Goal: Information Seeking & Learning: Learn about a topic

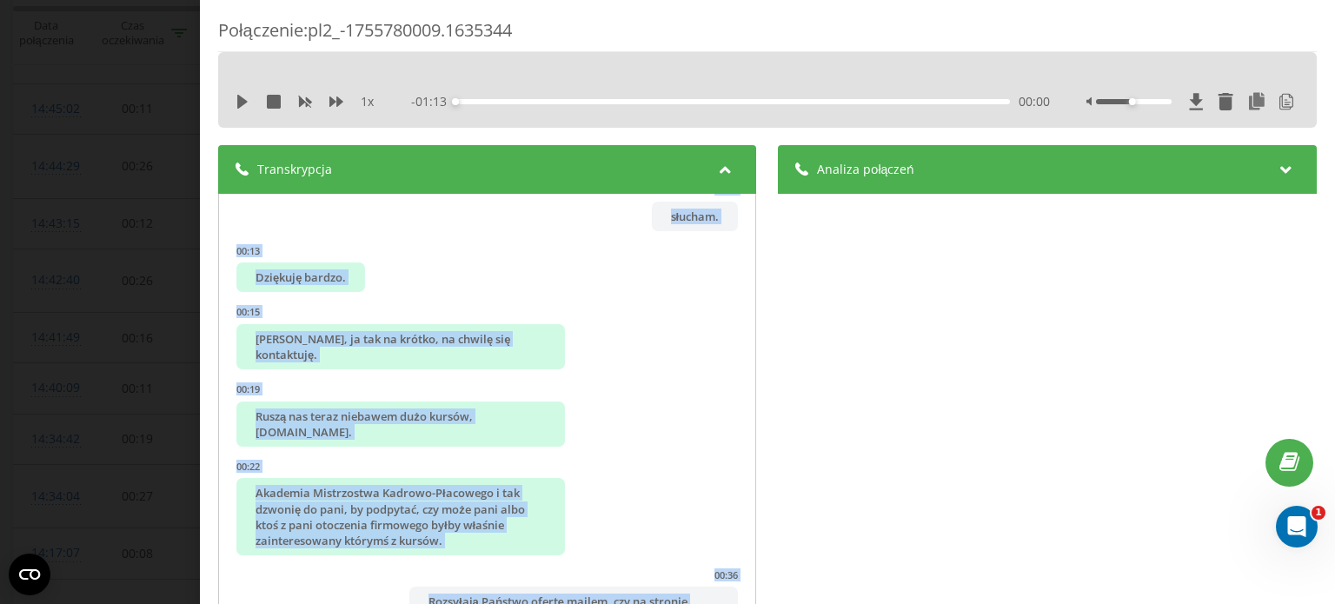
click at [123, 70] on div "Połączenie : pl2_-1755780009.1635344 1 x - 01:13 00:00 00:00 Transkrypcja 00:00…" at bounding box center [667, 302] width 1335 height 604
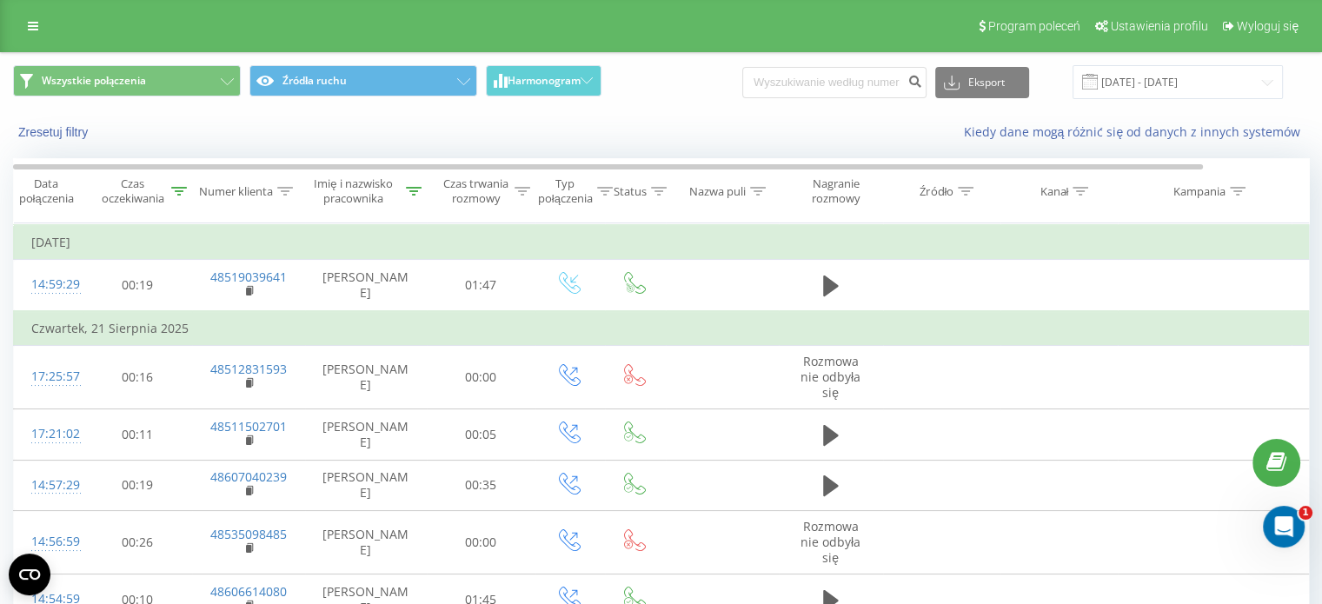
click at [28, 10] on div "Program poleceń Ustawienia profilu Wyloguj się" at bounding box center [661, 26] width 1322 height 52
click at [28, 20] on icon at bounding box center [33, 26] width 10 height 12
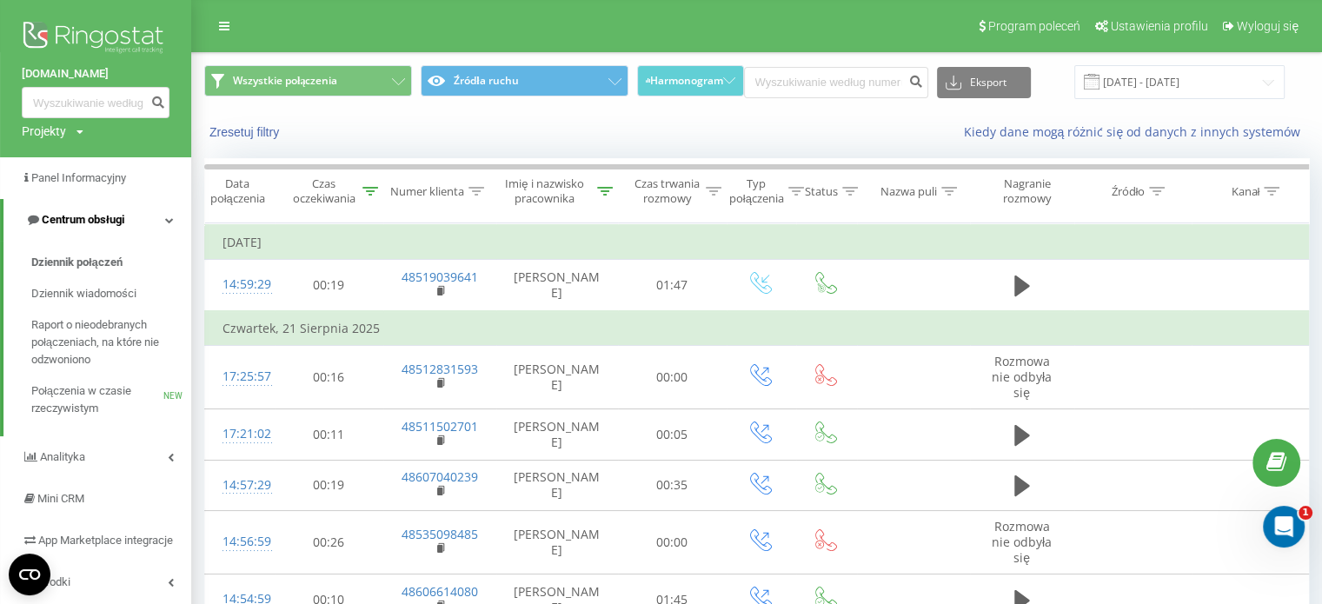
click at [90, 221] on span "Centrum obsługi" at bounding box center [83, 219] width 83 height 13
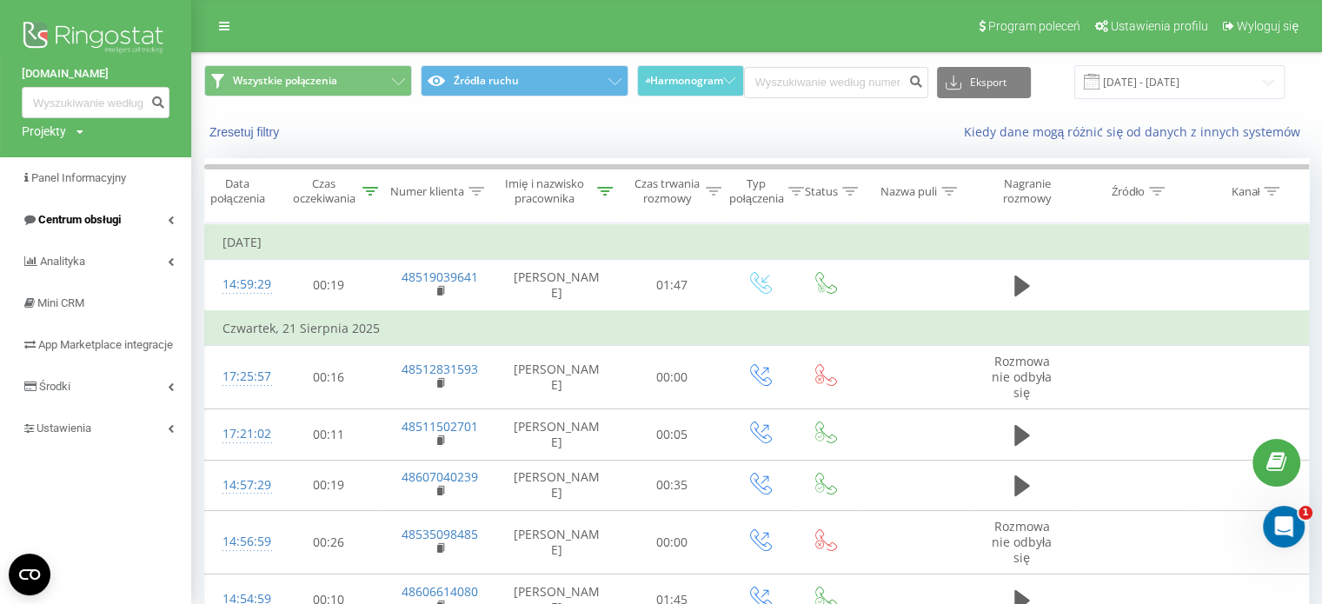
click at [90, 221] on span "Centrum obsługi" at bounding box center [79, 219] width 83 height 13
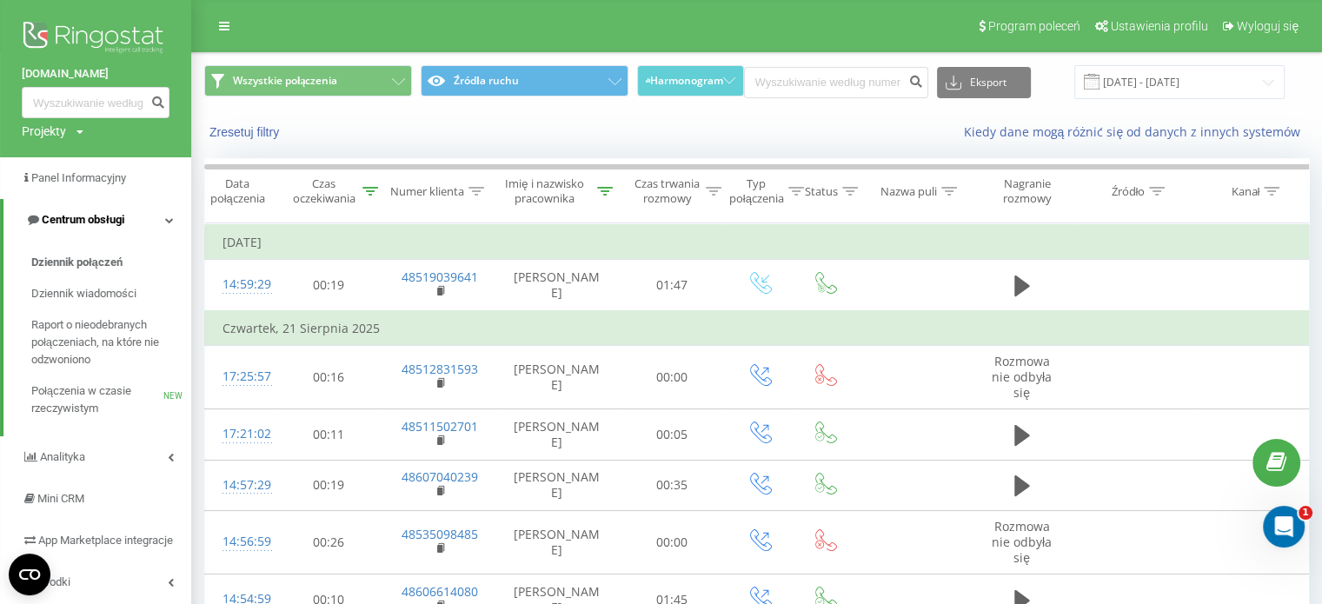
click at [90, 221] on span "Centrum obsługi" at bounding box center [83, 219] width 83 height 13
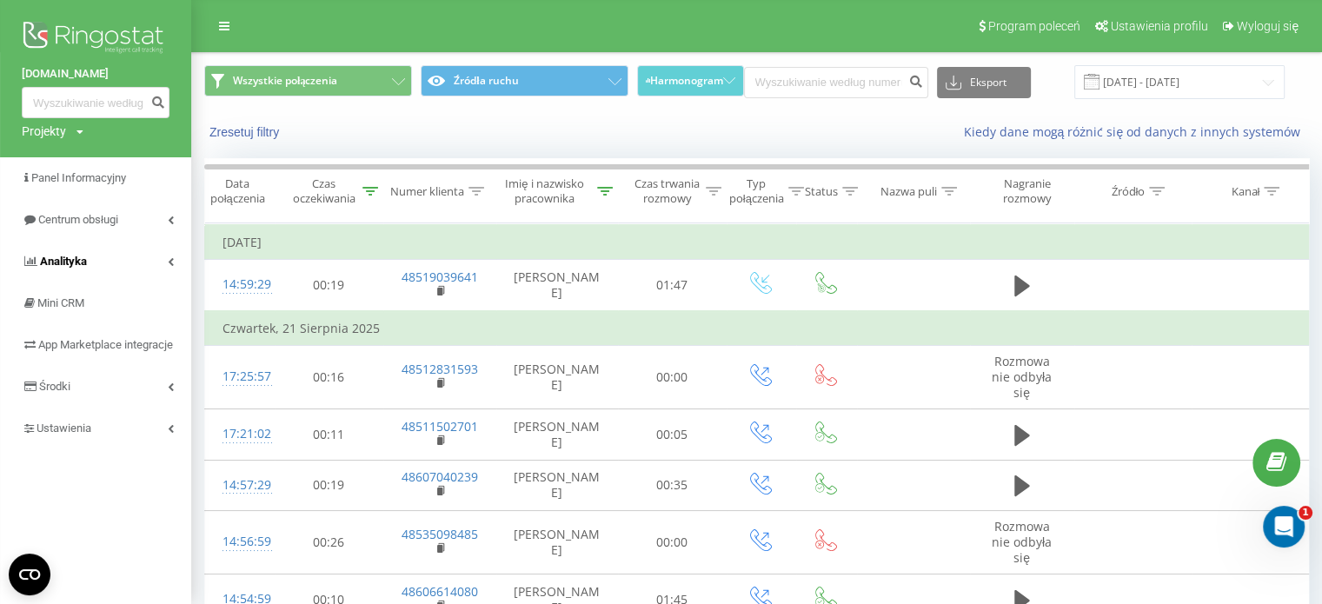
click at [76, 261] on span "Analityka" at bounding box center [63, 261] width 47 height 13
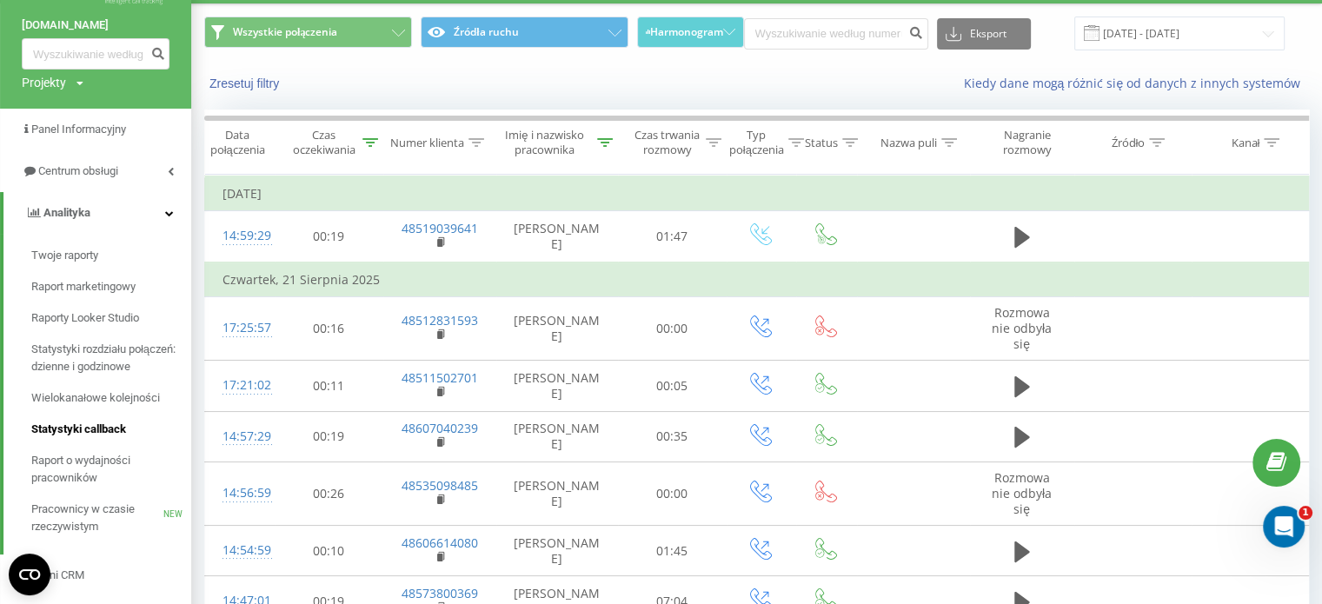
scroll to position [87, 0]
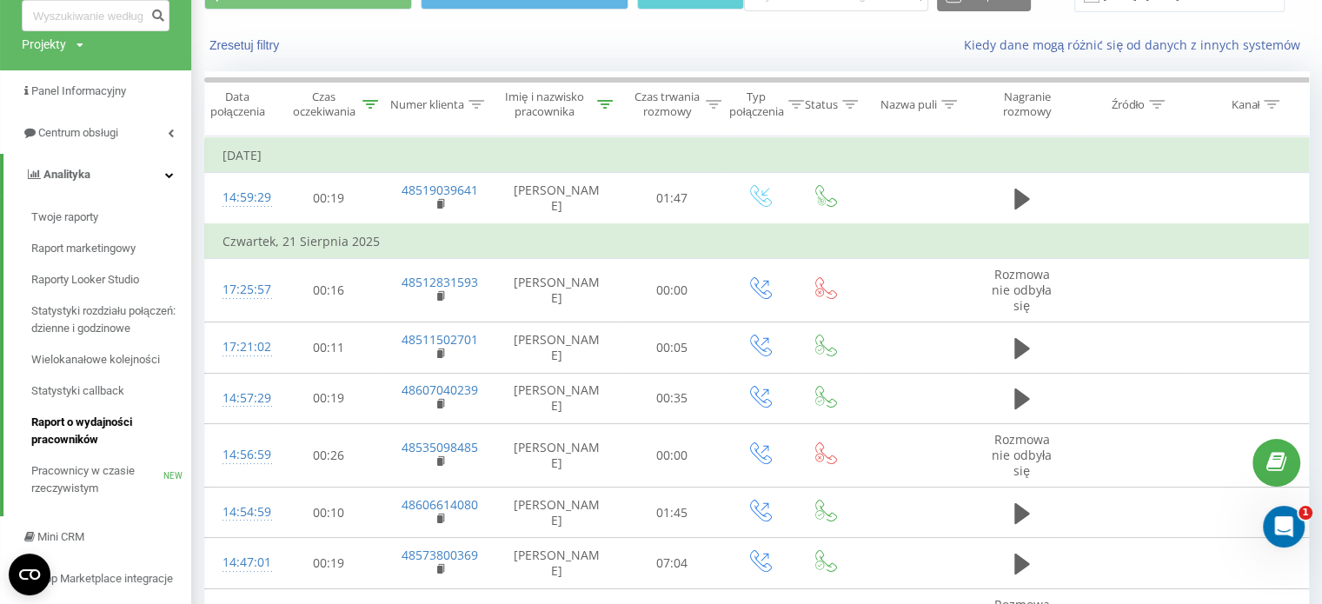
click at [83, 430] on span "Raport o wydajności pracowników" at bounding box center [106, 431] width 151 height 35
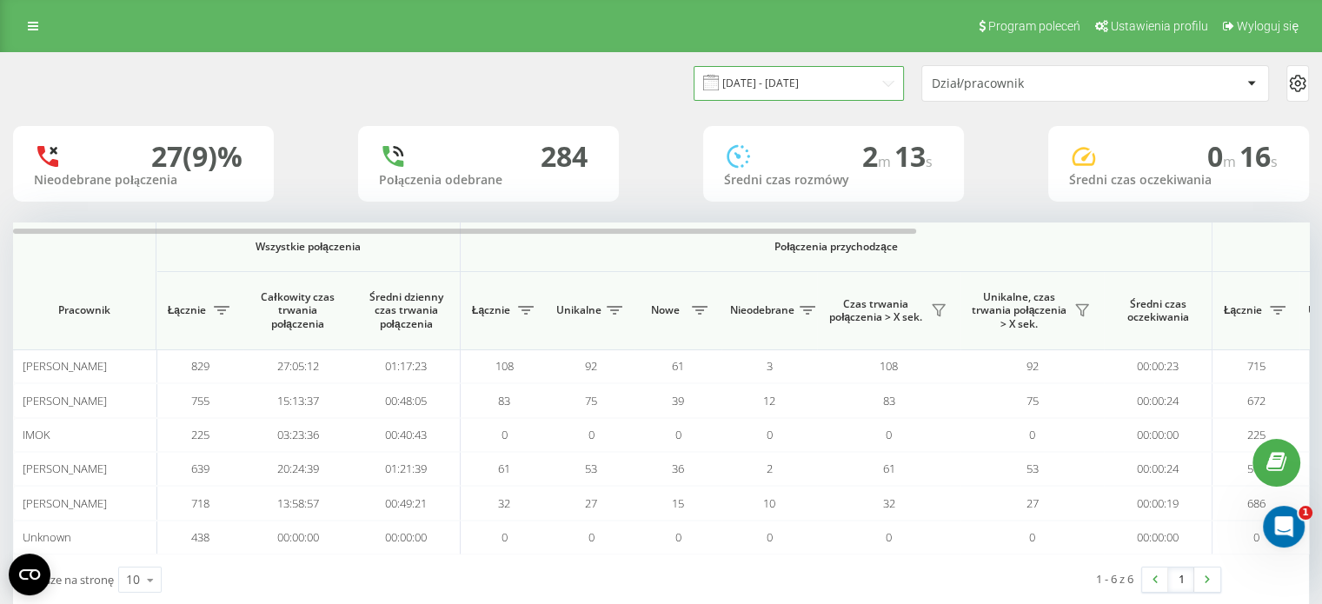
click at [877, 84] on input "[DATE] - [DATE]" at bounding box center [798, 83] width 210 height 34
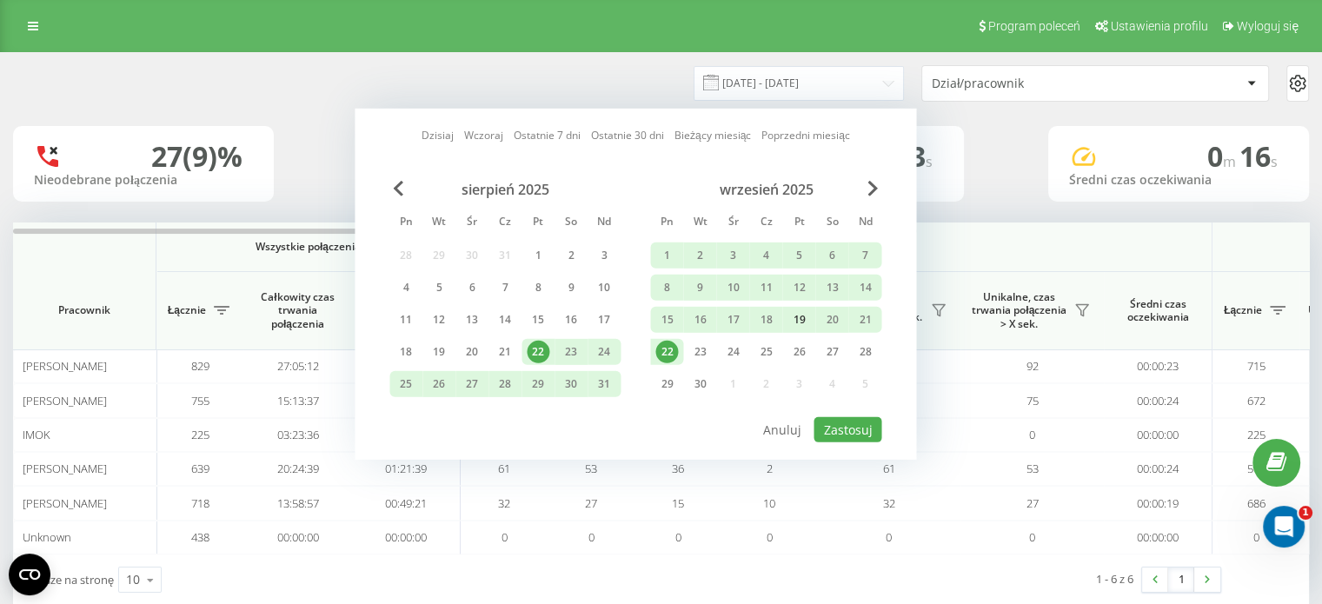
click at [802, 315] on div "19" at bounding box center [798, 319] width 23 height 23
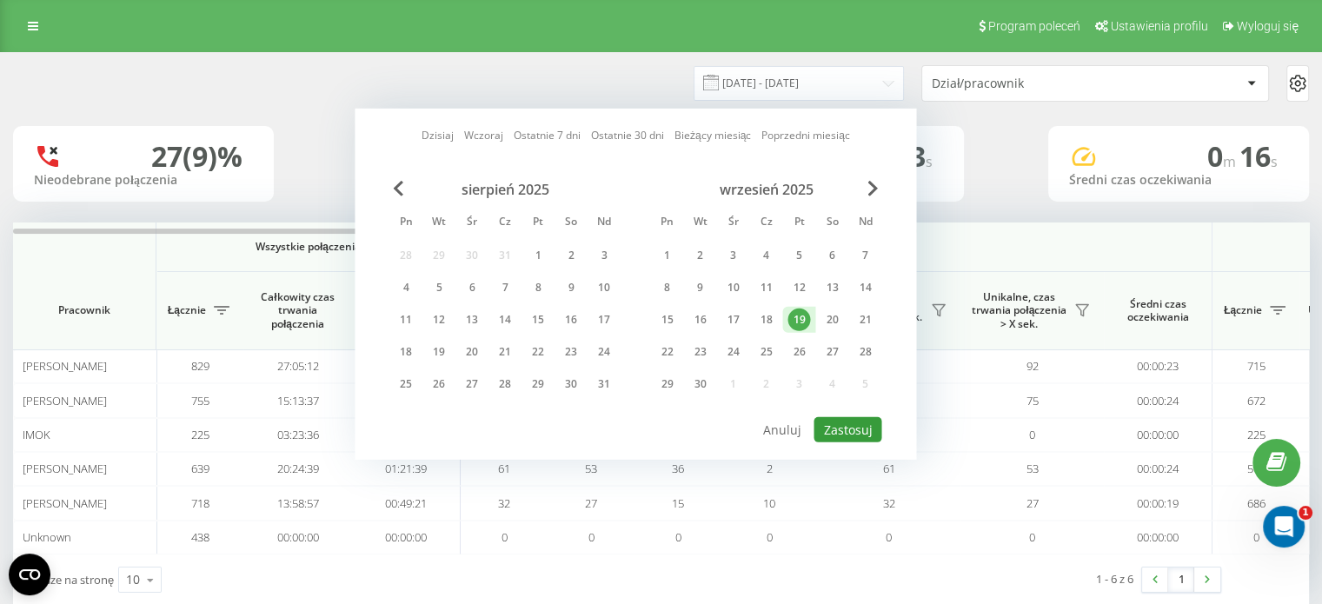
click at [844, 425] on button "Zastosuj" at bounding box center [847, 429] width 68 height 25
type input "19.09.2025 - 19.09.2025"
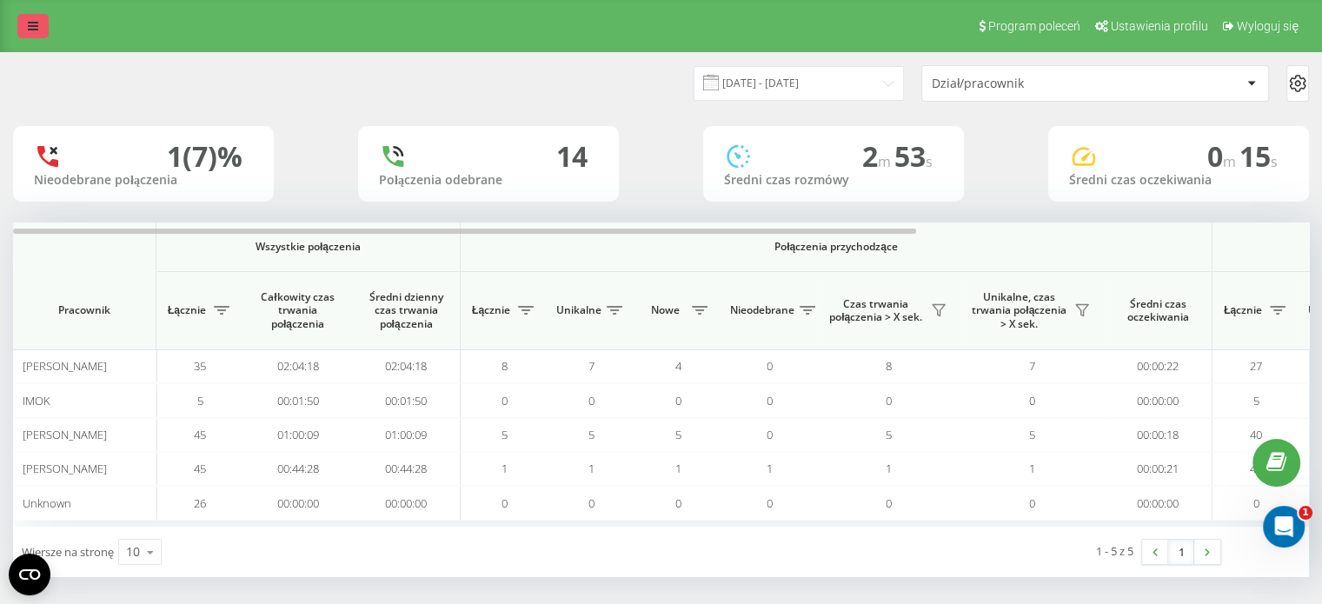
click at [36, 30] on icon at bounding box center [33, 26] width 10 height 12
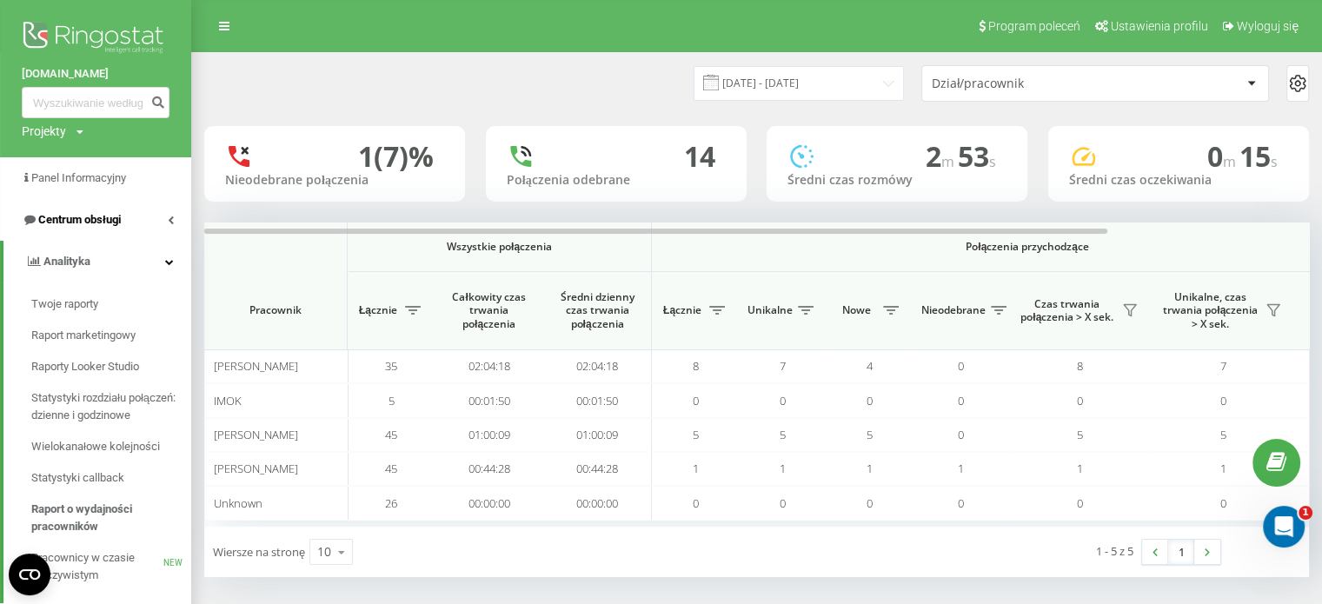
click at [68, 218] on span "Centrum obsługi" at bounding box center [79, 219] width 83 height 13
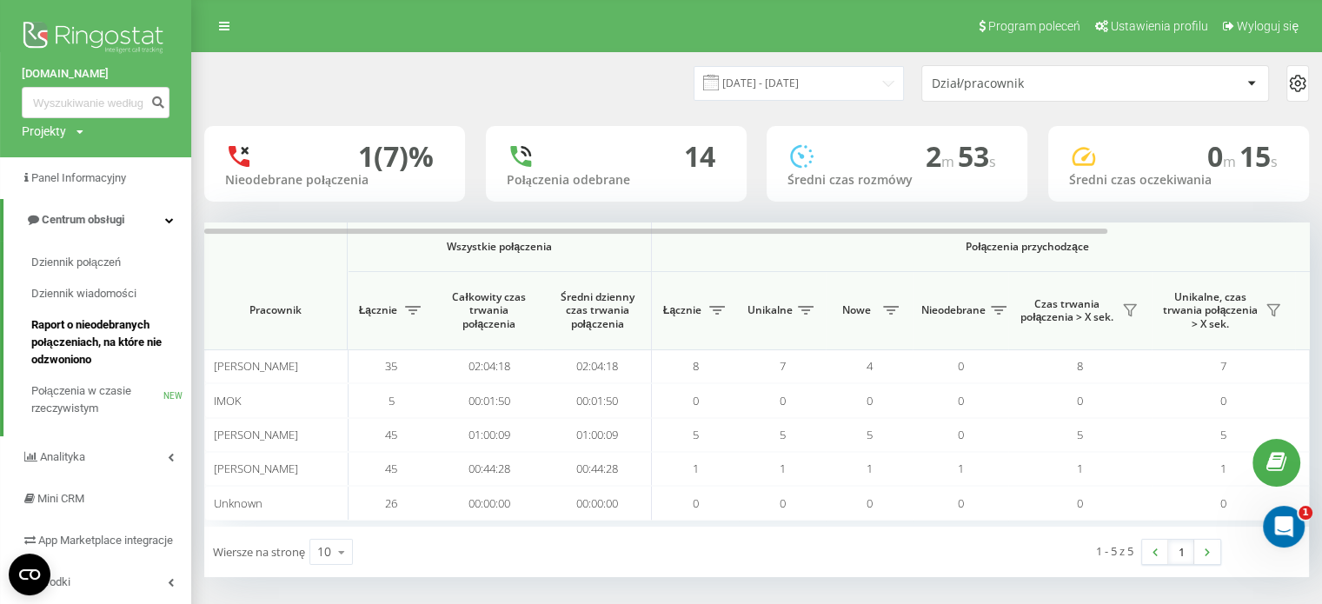
click at [76, 327] on span "Raport o nieodebranych połączeniach, na które nie odzwoniono" at bounding box center [106, 342] width 151 height 52
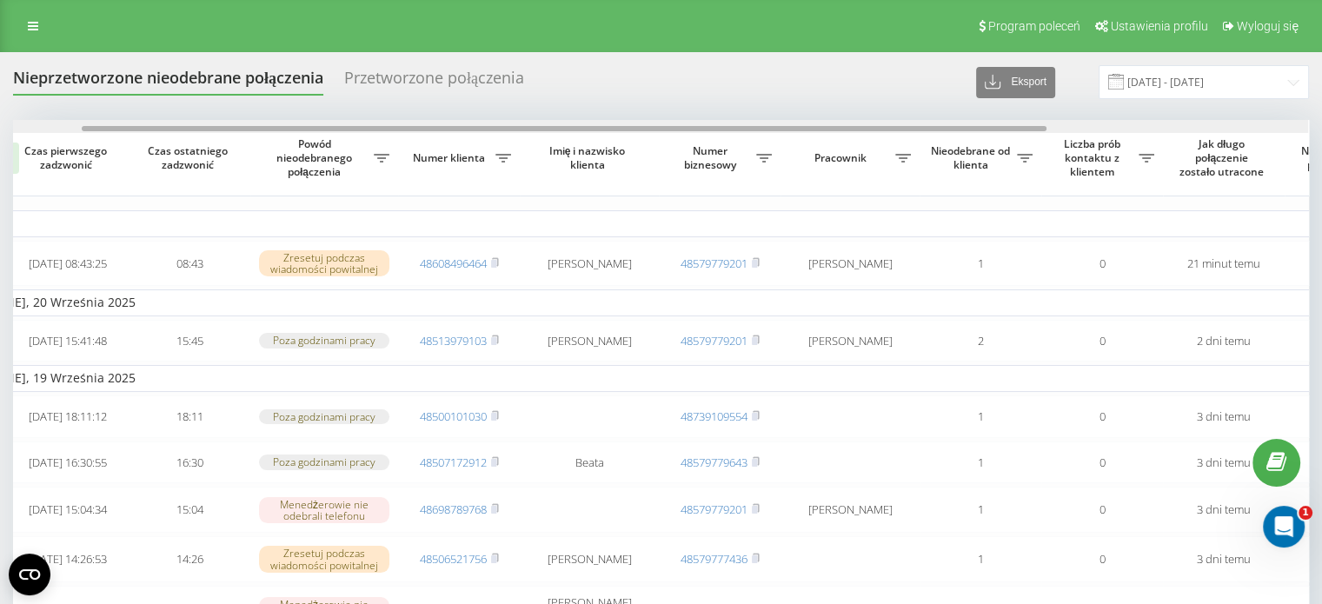
scroll to position [0, 76]
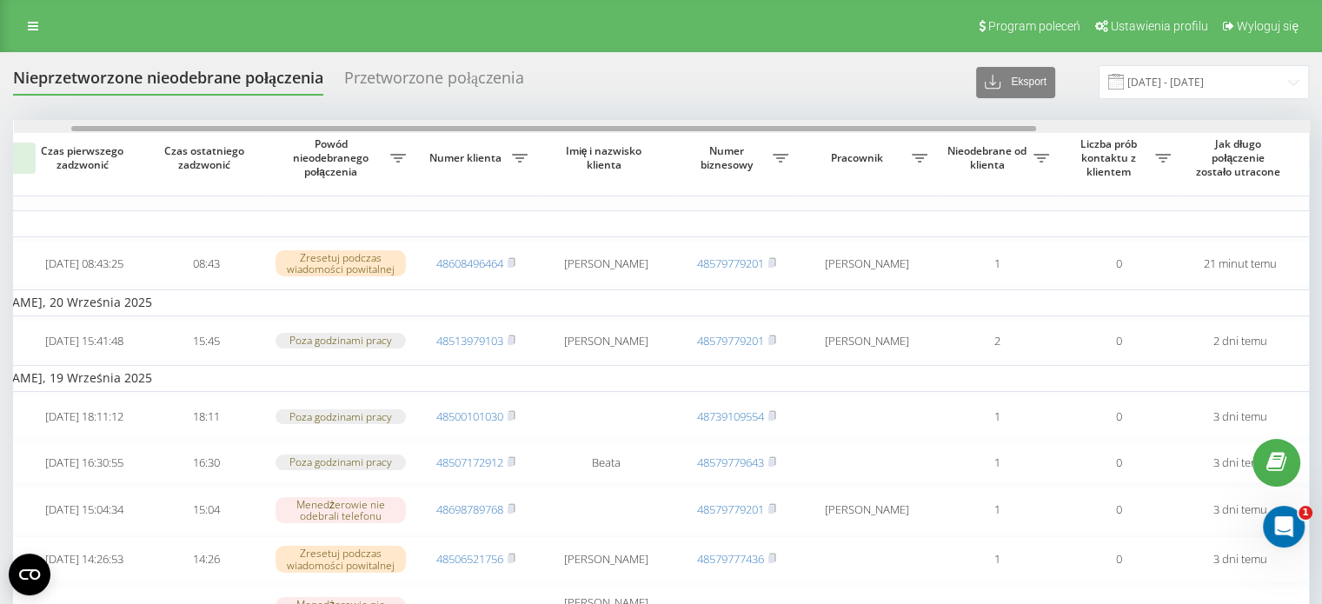
drag, startPoint x: 299, startPoint y: 125, endPoint x: 356, endPoint y: 124, distance: 57.4
click at [356, 124] on div at bounding box center [661, 126] width 1295 height 13
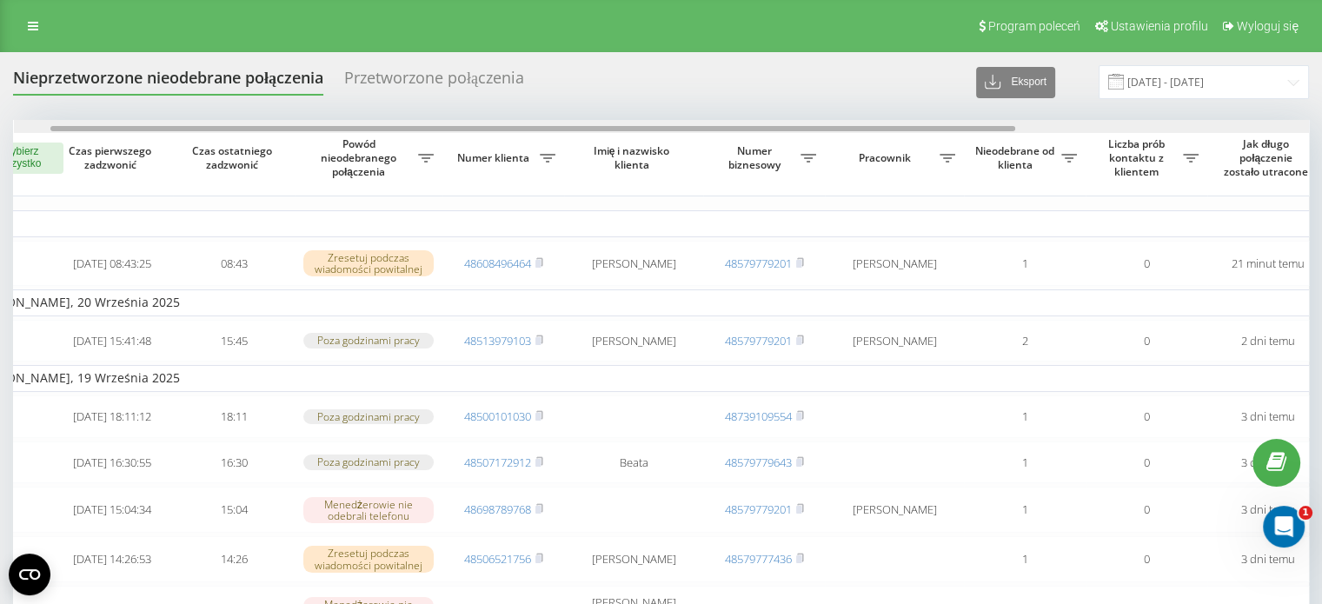
scroll to position [0, 44]
drag, startPoint x: 494, startPoint y: 129, endPoint x: 469, endPoint y: 128, distance: 24.4
click at [469, 128] on div at bounding box center [528, 128] width 965 height 5
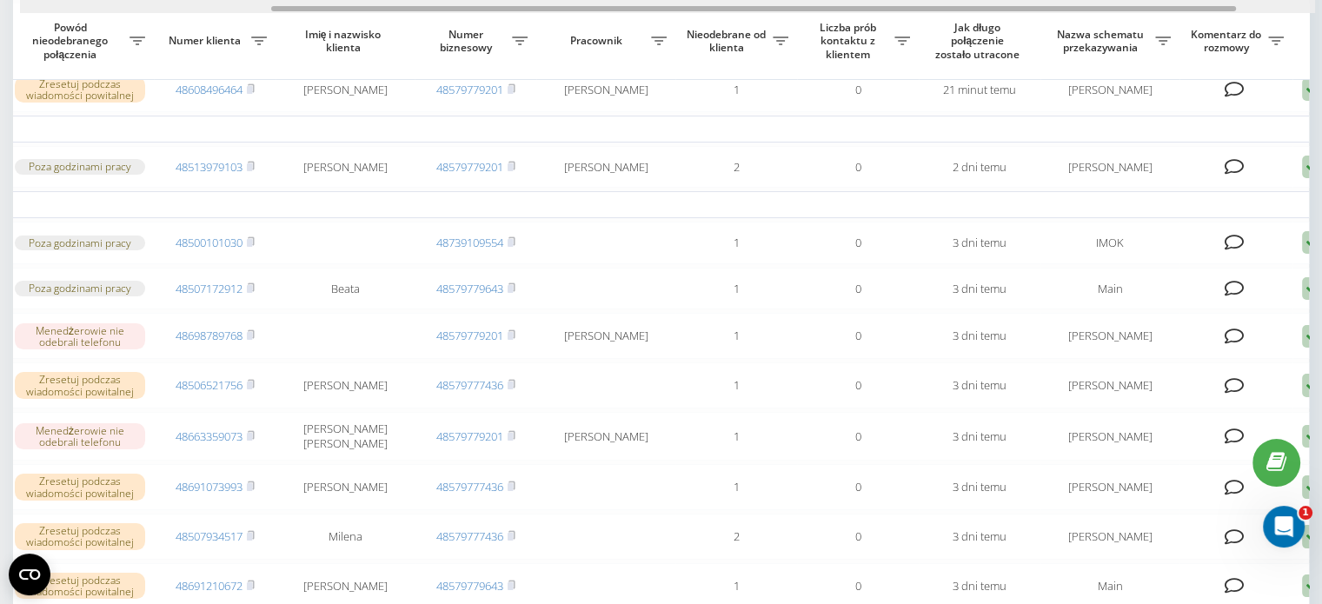
scroll to position [0, 335]
drag, startPoint x: 941, startPoint y: 9, endPoint x: 1157, endPoint y: 3, distance: 216.5
click at [1157, 3] on div at bounding box center [667, 6] width 1295 height 13
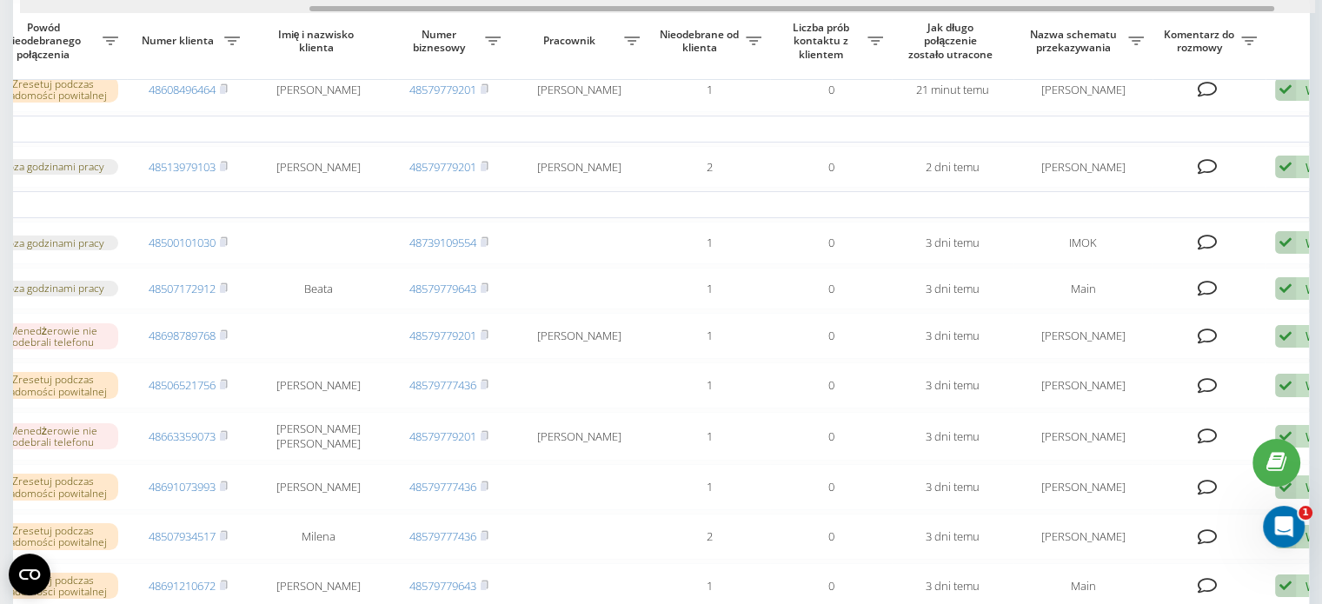
scroll to position [0, 441]
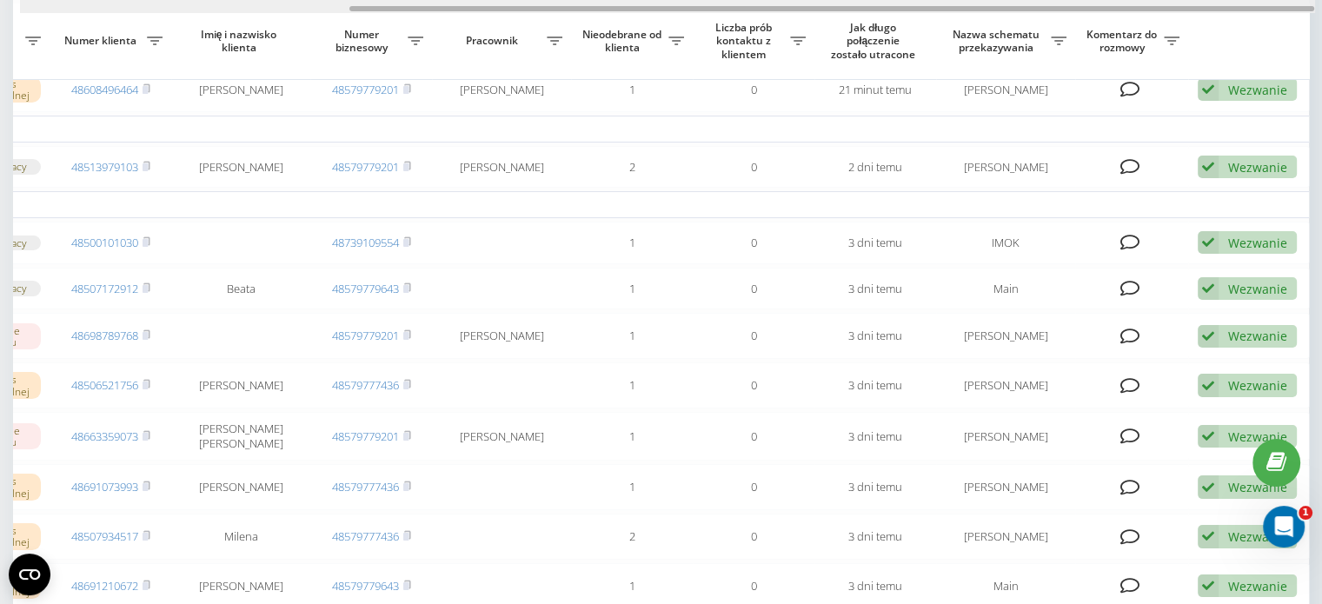
drag, startPoint x: 845, startPoint y: 8, endPoint x: 1092, endPoint y: 224, distance: 328.9
click at [959, 6] on div at bounding box center [831, 8] width 965 height 5
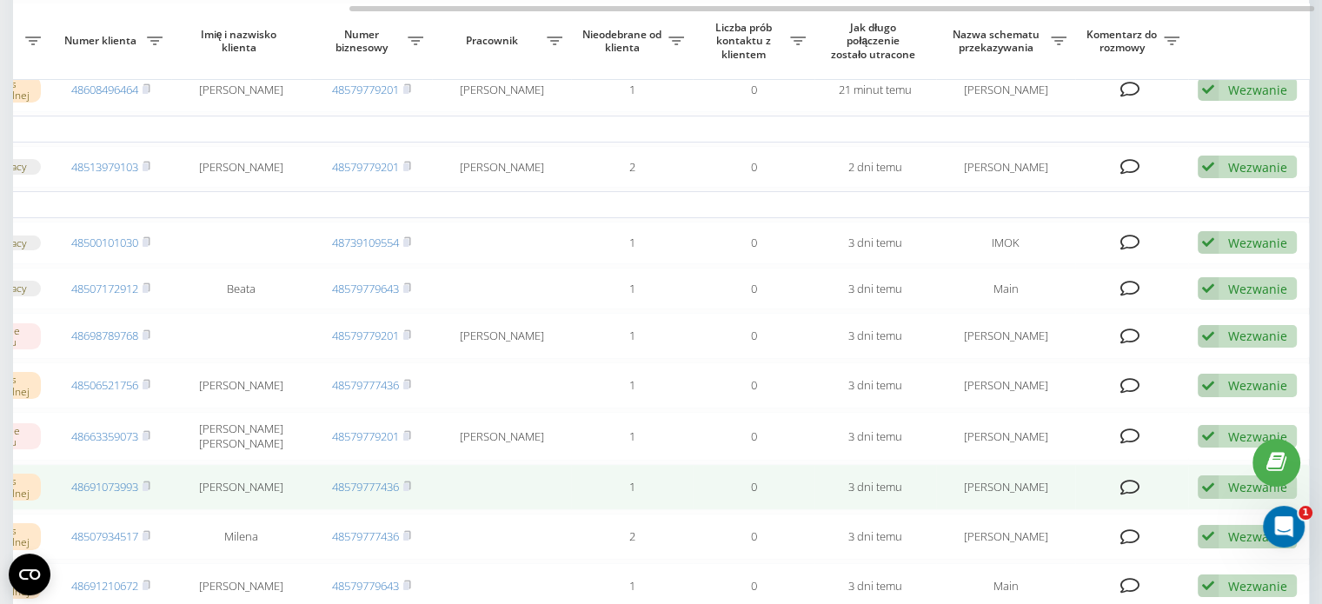
click at [1230, 495] on div "Wezwanie" at bounding box center [1257, 487] width 59 height 17
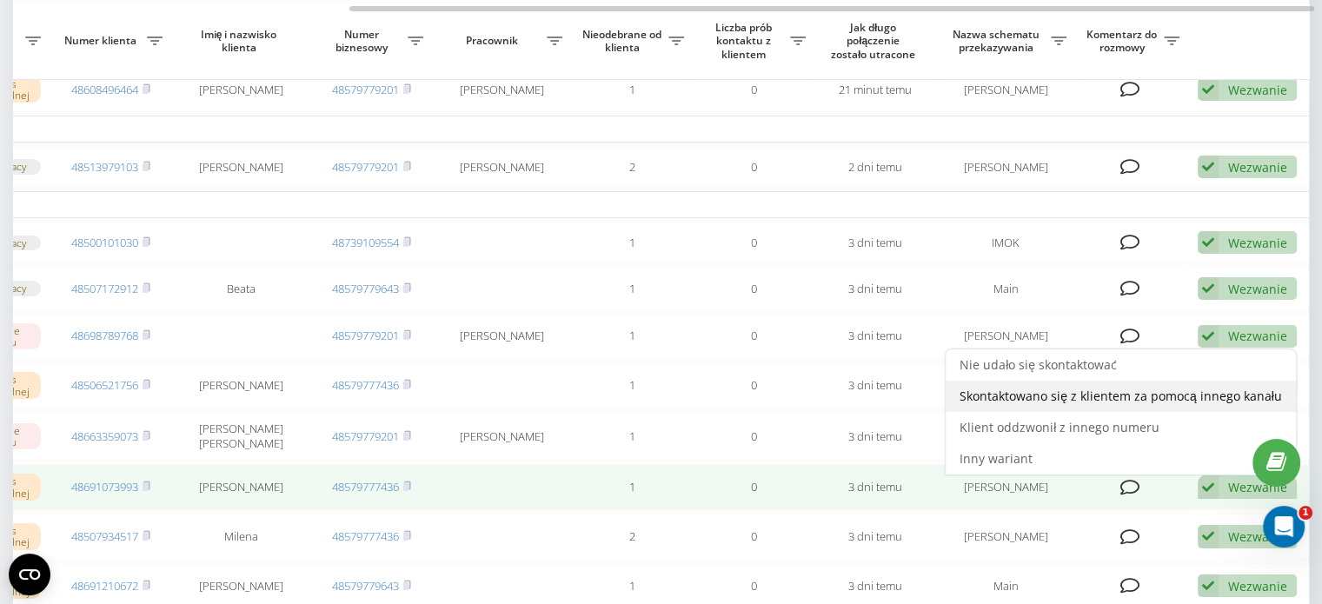
click at [1138, 404] on span "Skontaktowano się z klientem za pomocą innego kanału" at bounding box center [1120, 396] width 322 height 17
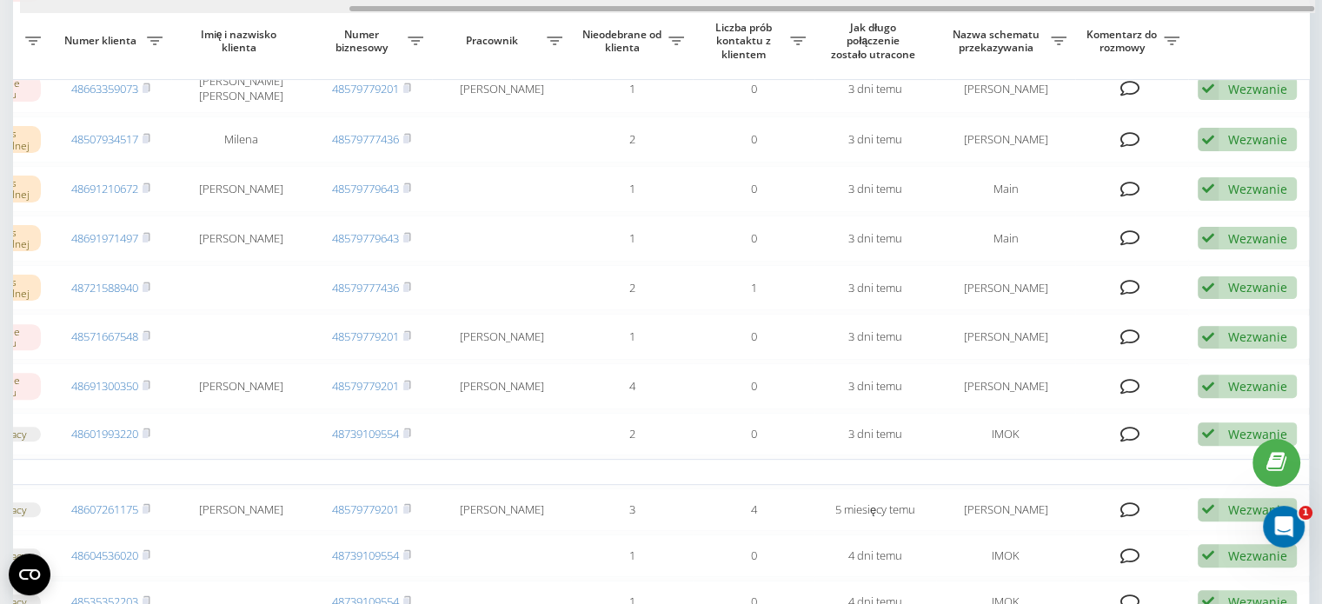
drag, startPoint x: 594, startPoint y: 9, endPoint x: 973, endPoint y: -8, distance: 379.2
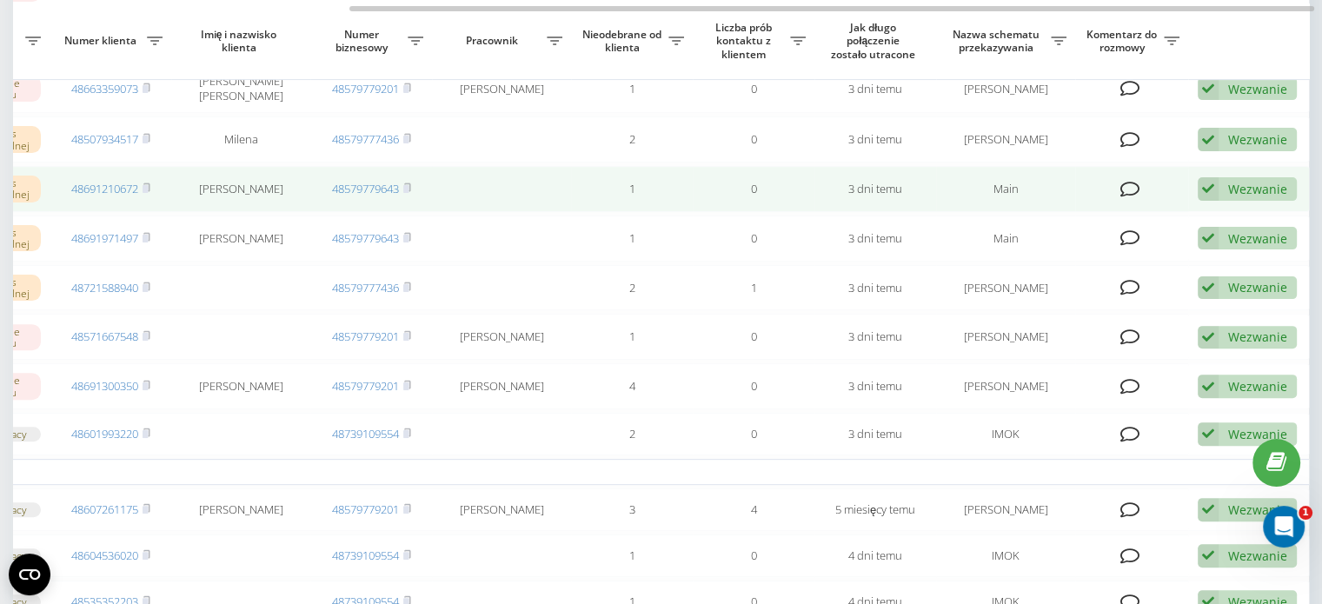
click at [1232, 197] on div "Wezwanie" at bounding box center [1257, 189] width 59 height 17
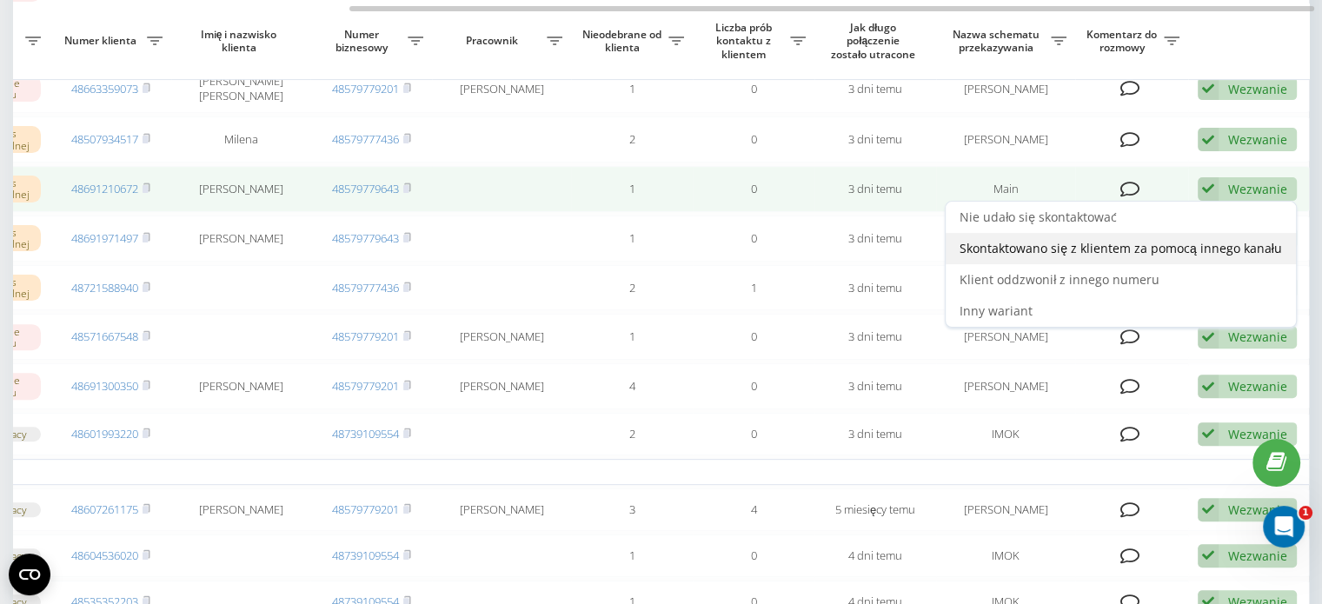
click at [1153, 256] on span "Skontaktowano się z klientem za pomocą innego kanału" at bounding box center [1120, 248] width 322 height 17
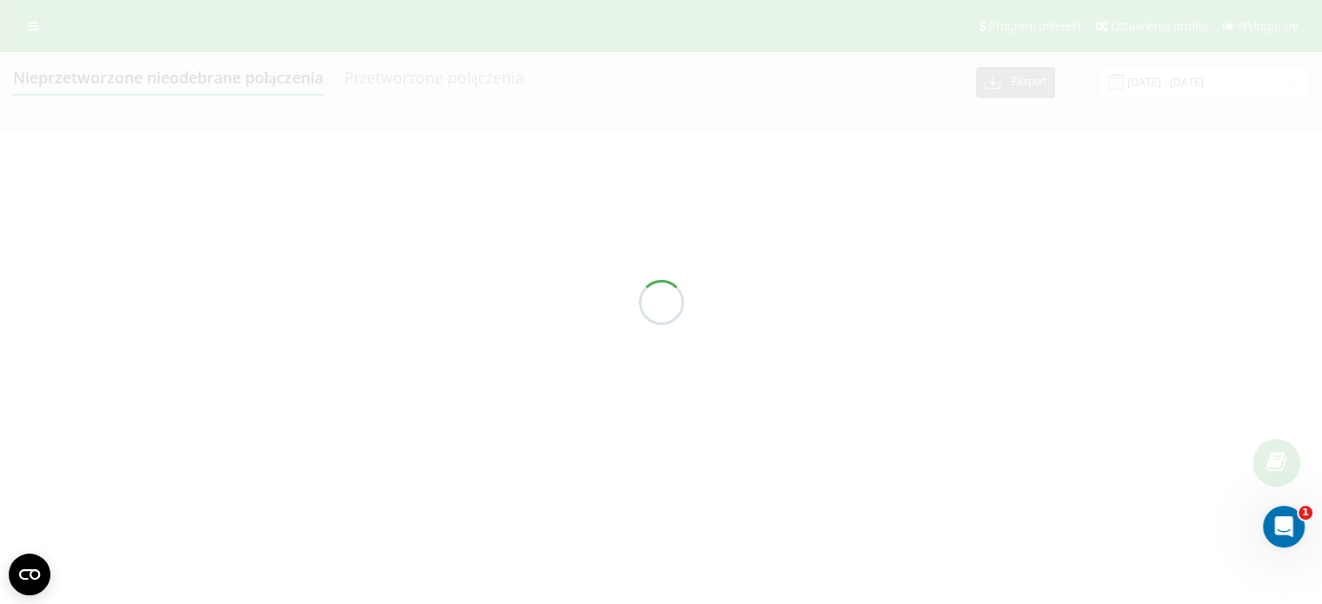
scroll to position [0, 0]
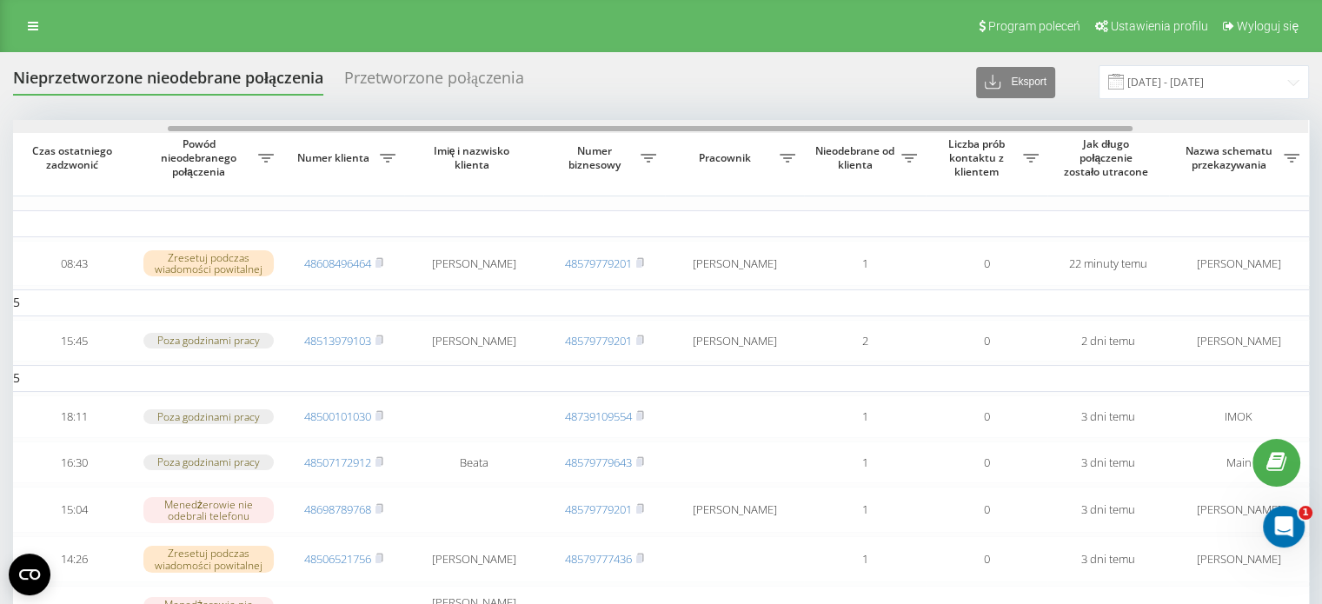
drag, startPoint x: 658, startPoint y: 128, endPoint x: 819, endPoint y: 181, distance: 169.3
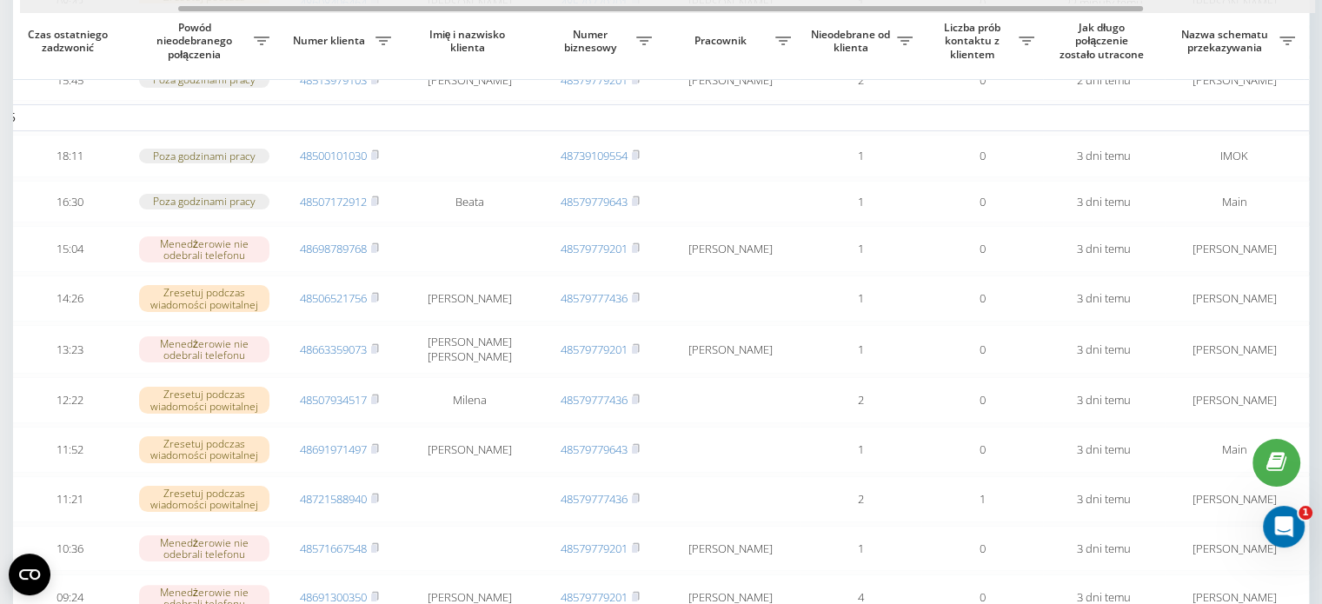
scroll to position [0, 215]
click at [676, 10] on div at bounding box center [662, 8] width 965 height 5
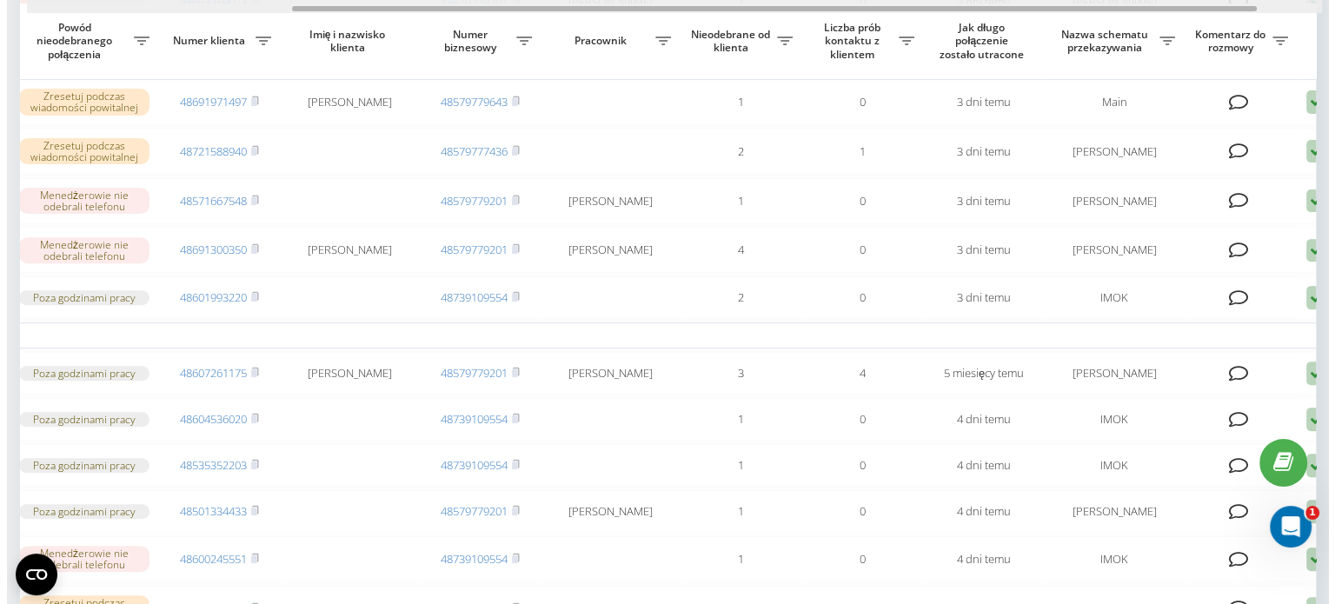
scroll to position [0, 441]
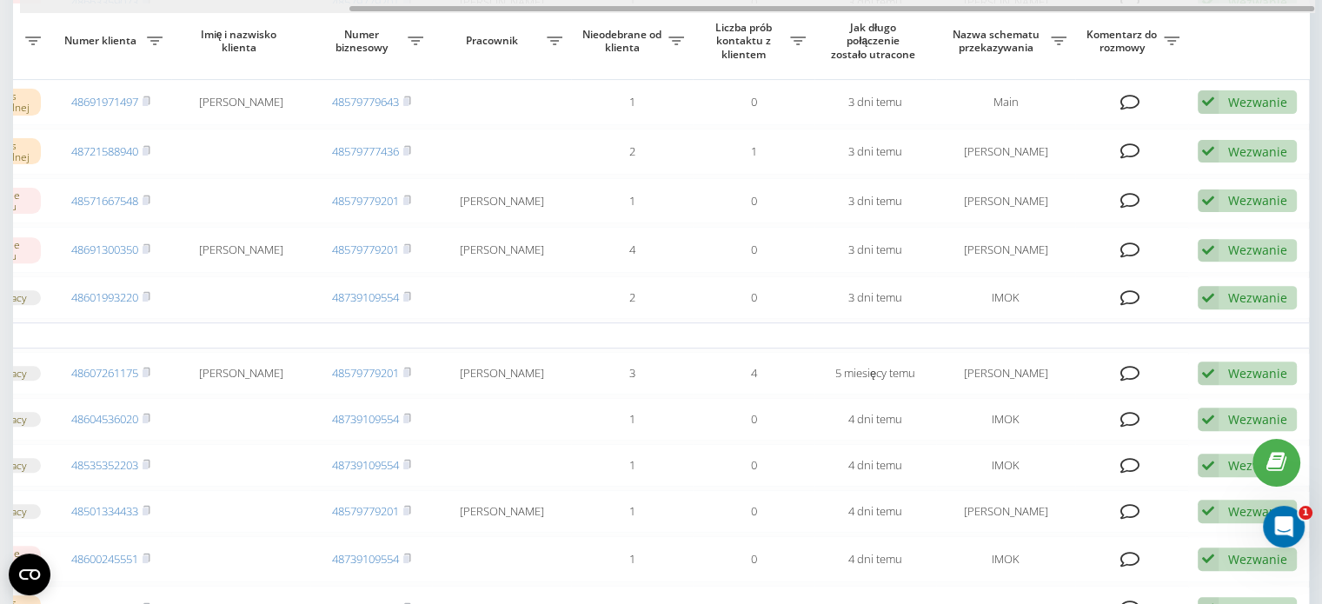
drag, startPoint x: 628, startPoint y: 6, endPoint x: 1074, endPoint y: 17, distance: 445.9
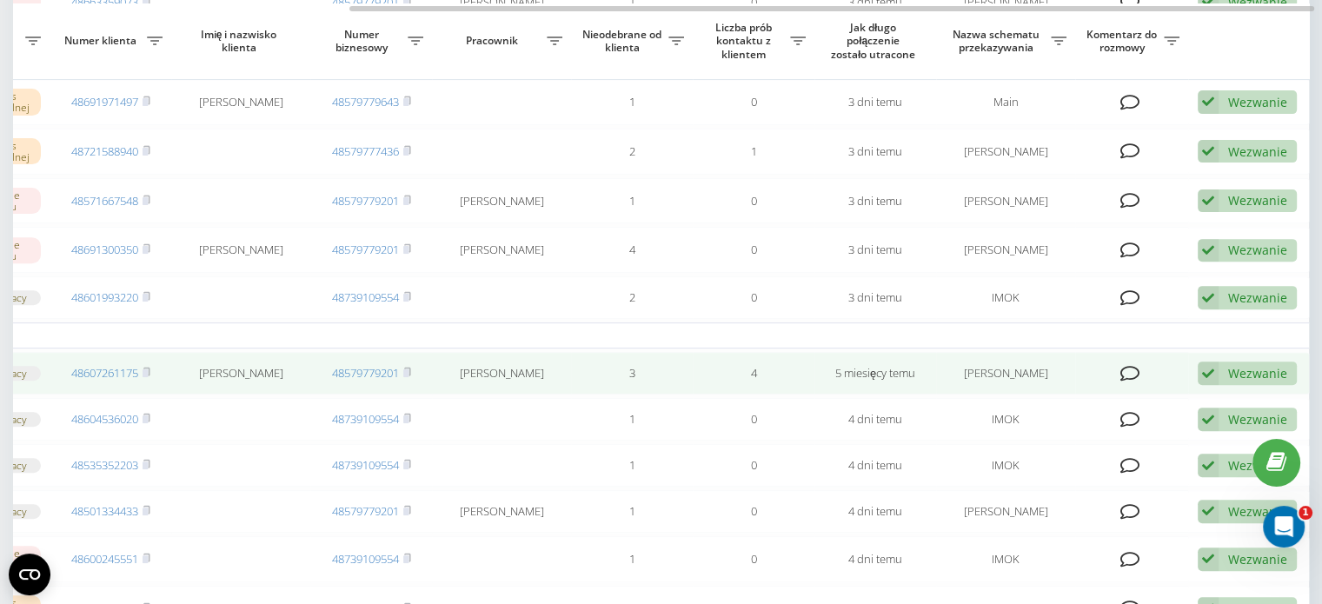
click at [1242, 381] on div "Wezwanie" at bounding box center [1257, 373] width 59 height 17
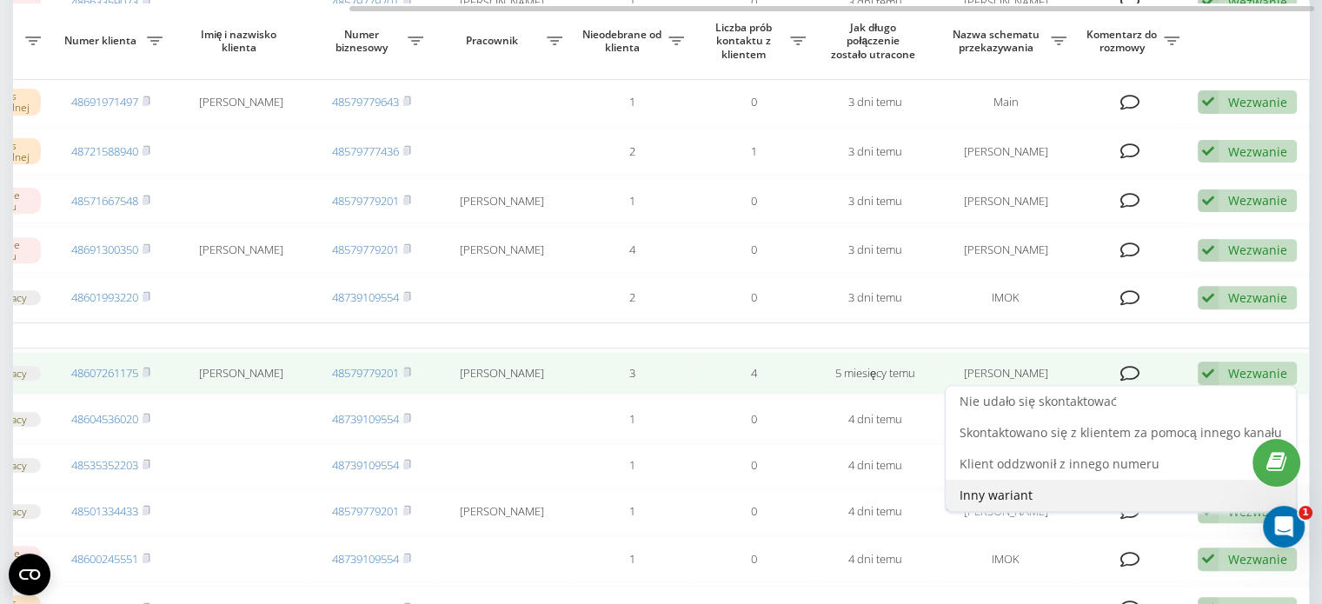
click at [1060, 511] on div "Inny wariant" at bounding box center [1120, 495] width 350 height 31
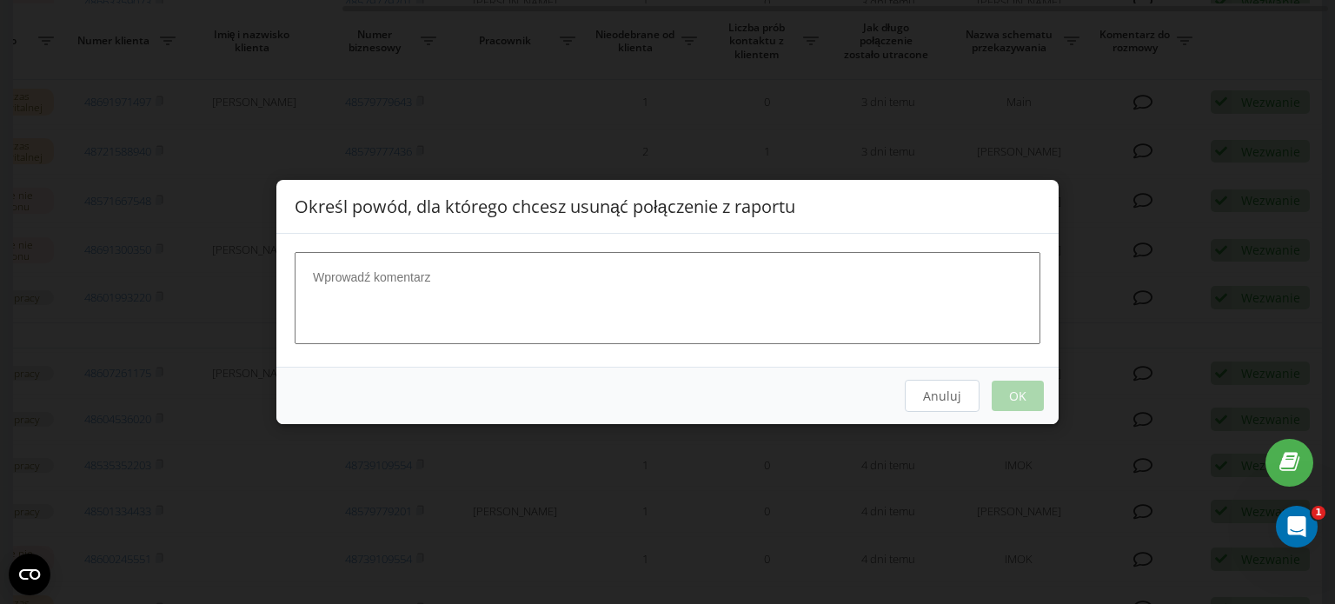
click at [921, 402] on button "Anuluj" at bounding box center [942, 396] width 75 height 32
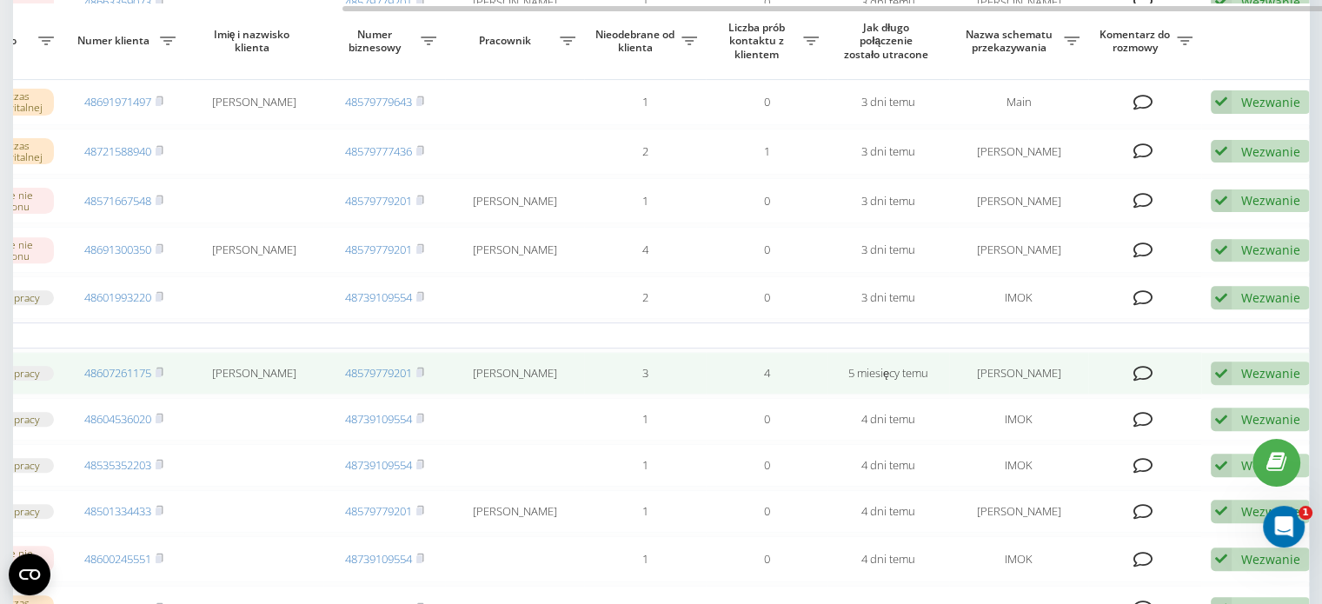
click at [1231, 385] on div "Wezwanie Nie udało się skontaktować Skontaktowano się z klientem za pomocą inne…" at bounding box center [1259, 372] width 99 height 23
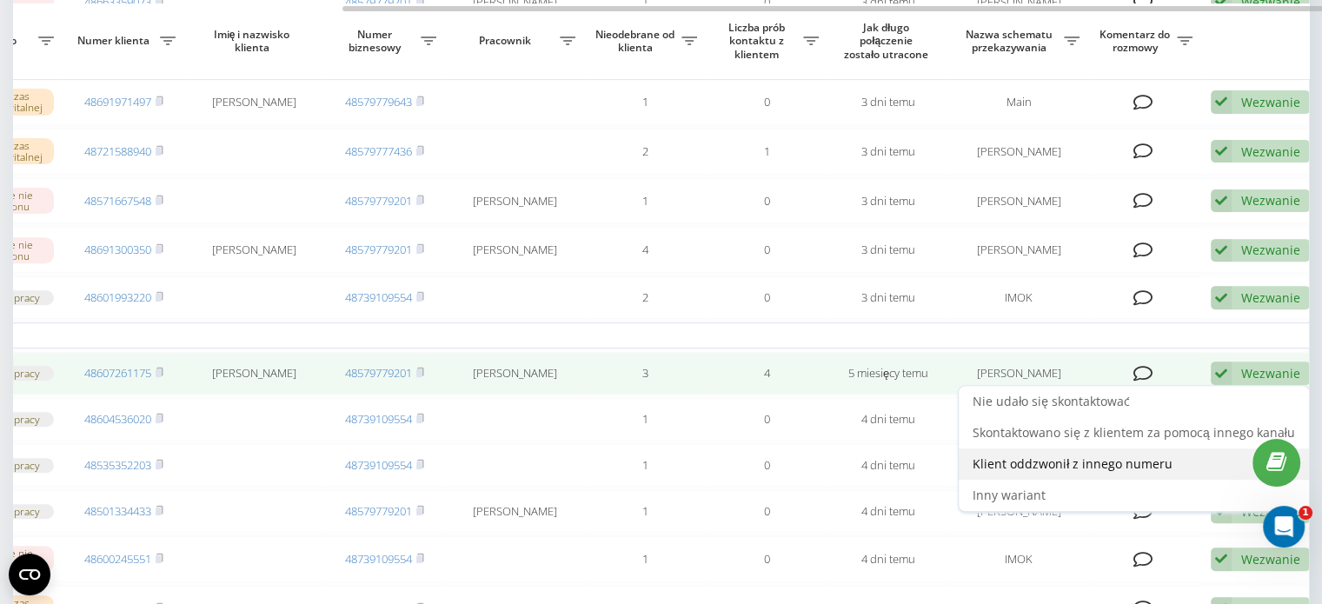
click at [1172, 480] on div "Klient oddzwonił z innego numeru" at bounding box center [1133, 463] width 350 height 31
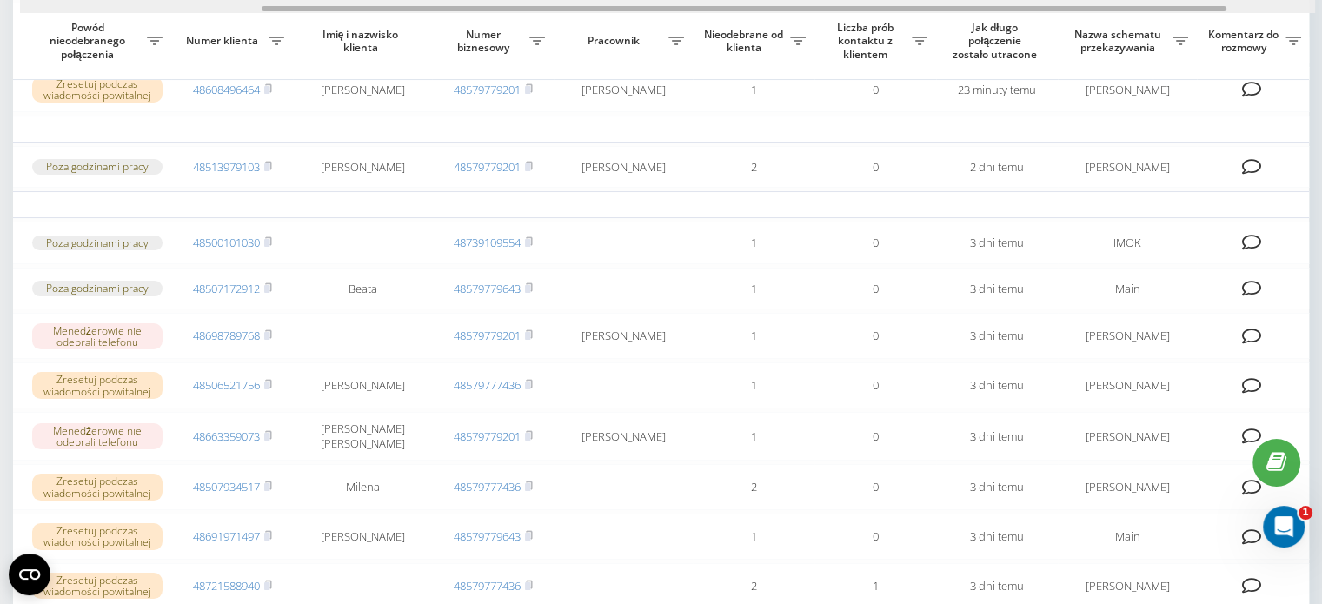
scroll to position [0, 318]
drag, startPoint x: 596, startPoint y: 6, endPoint x: 833, endPoint y: 7, distance: 237.2
click at [833, 7] on div at bounding box center [739, 8] width 965 height 5
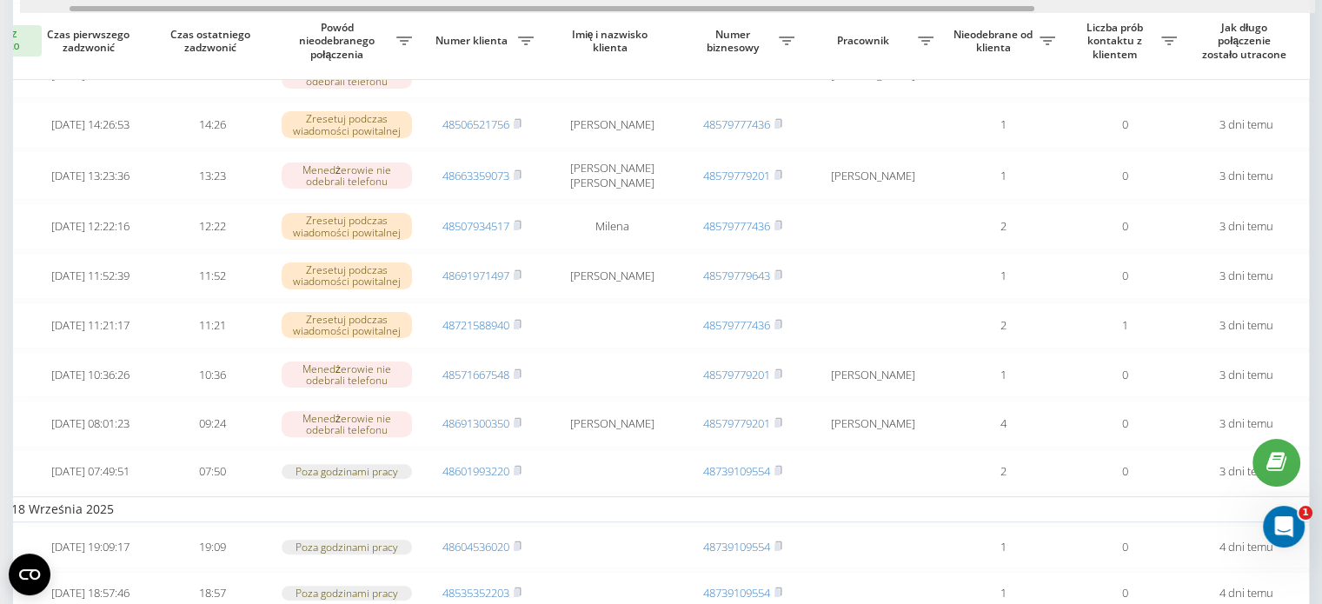
scroll to position [0, 67]
drag, startPoint x: 612, startPoint y: 6, endPoint x: 425, endPoint y: 35, distance: 189.0
click at [425, 35] on div "Wybierz wszystko Czas pierwszego zadzwonić Czas ostatniego zadzwonić Powód nieo…" at bounding box center [661, 486] width 1296 height 1602
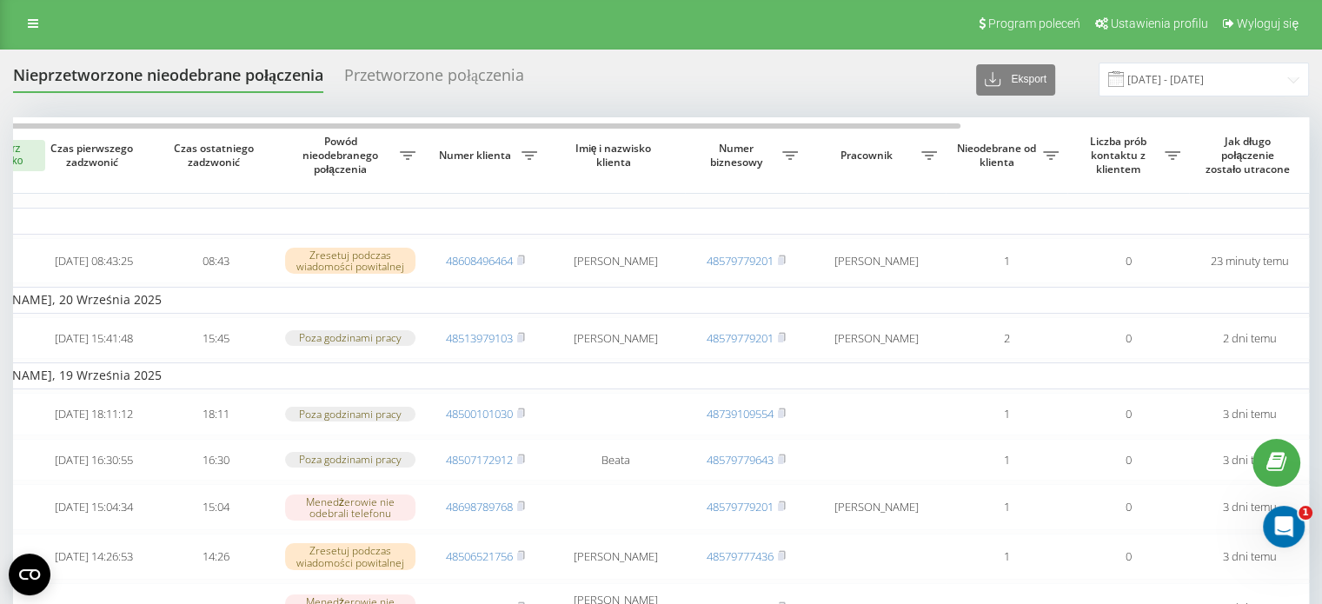
scroll to position [0, 0]
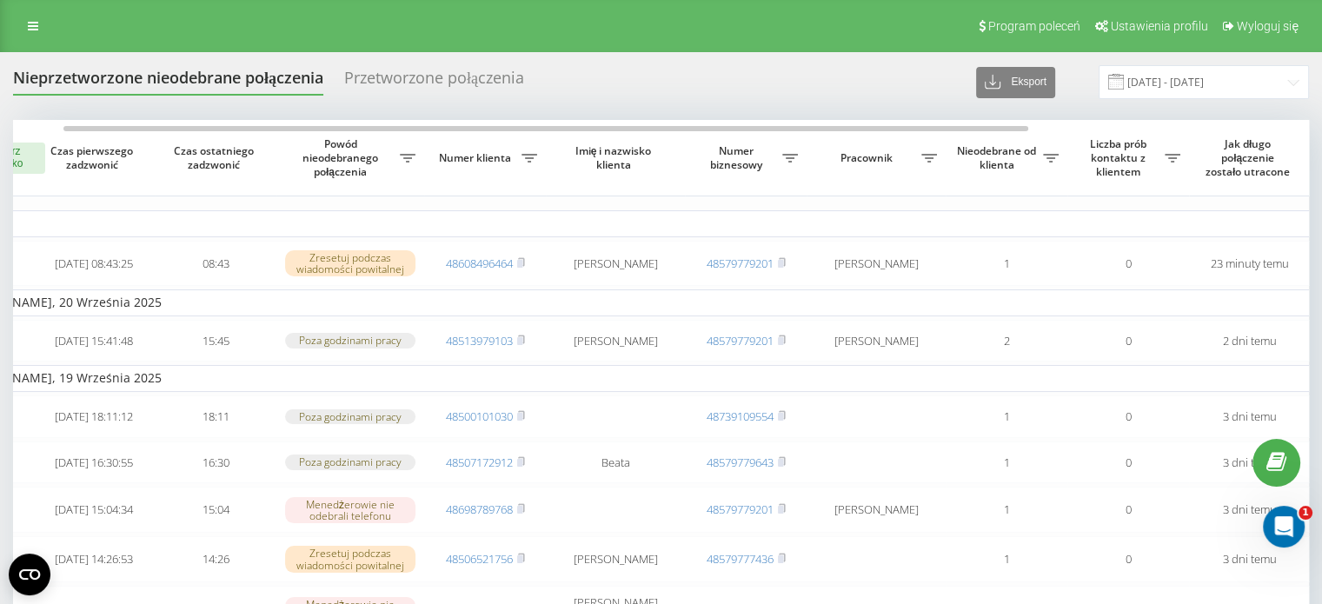
click at [64, 13] on div "Program poleceń Ustawienia profilu Wyloguj się" at bounding box center [661, 26] width 1322 height 52
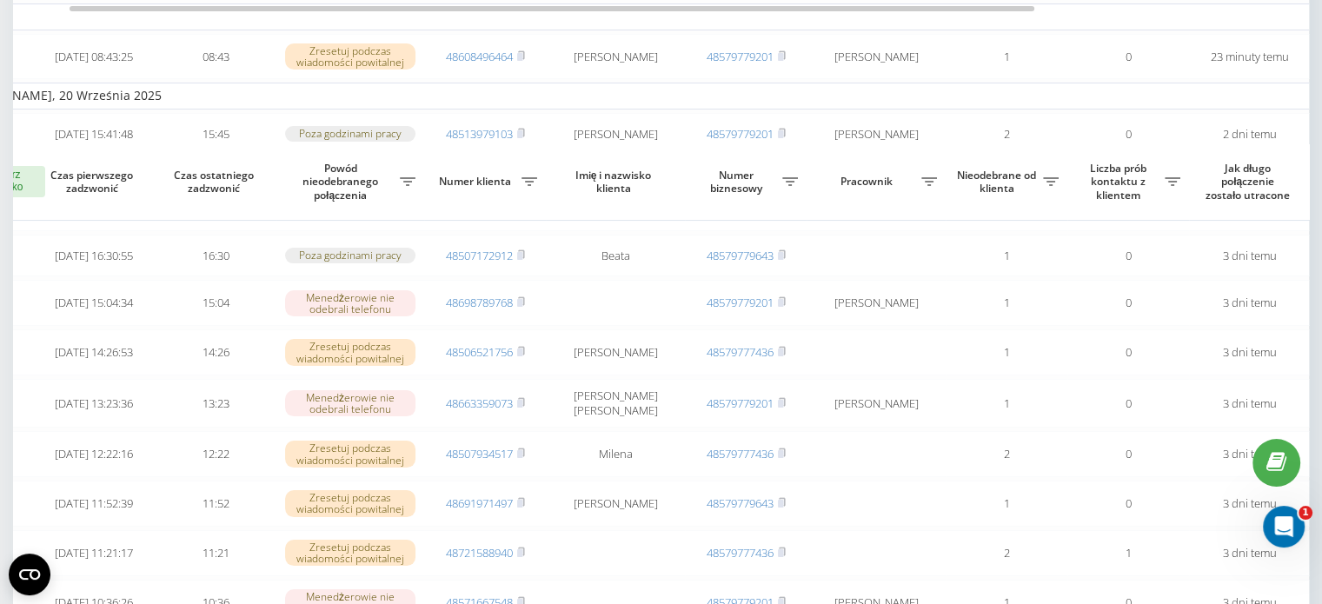
scroll to position [348, 0]
